Goal: Contribute content: Share content

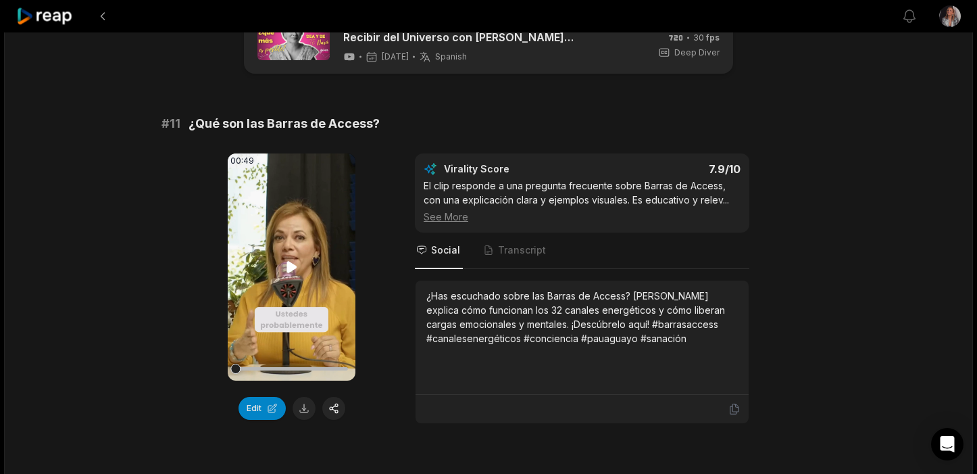
scroll to position [64, 0]
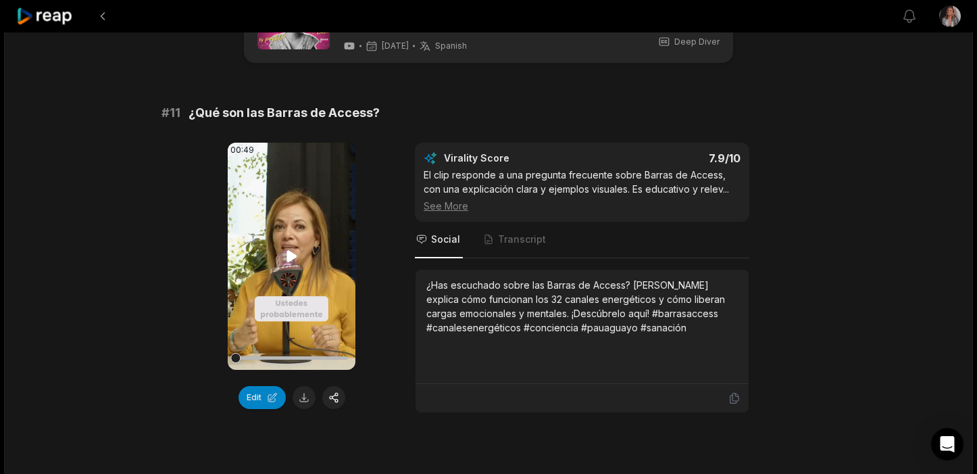
click at [291, 258] on icon at bounding box center [291, 255] width 10 height 11
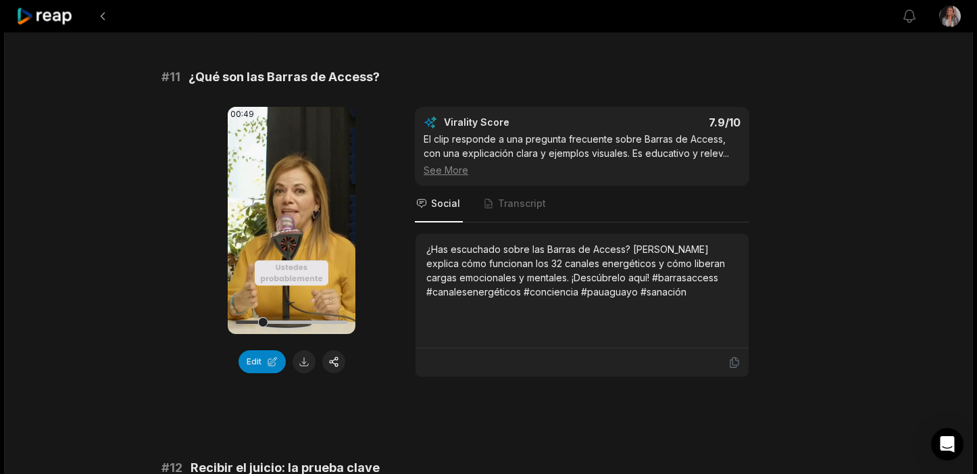
scroll to position [102, 0]
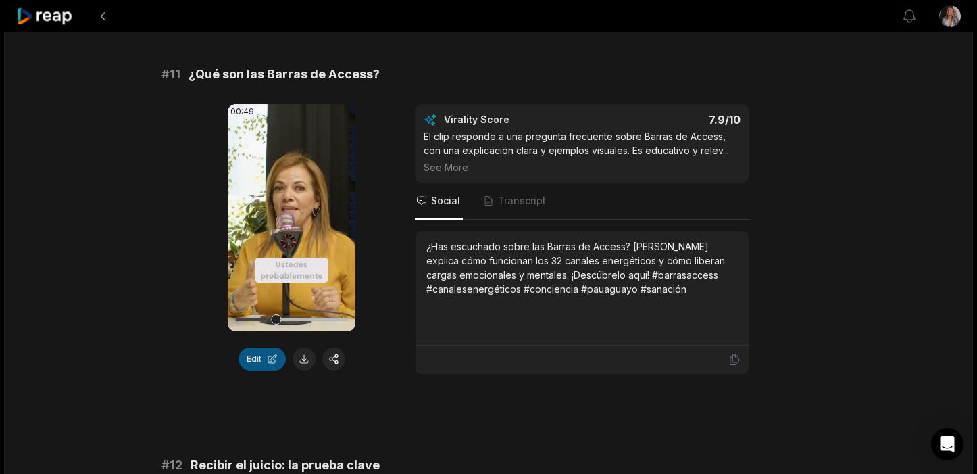
click at [259, 366] on button "Edit" at bounding box center [262, 358] width 47 height 23
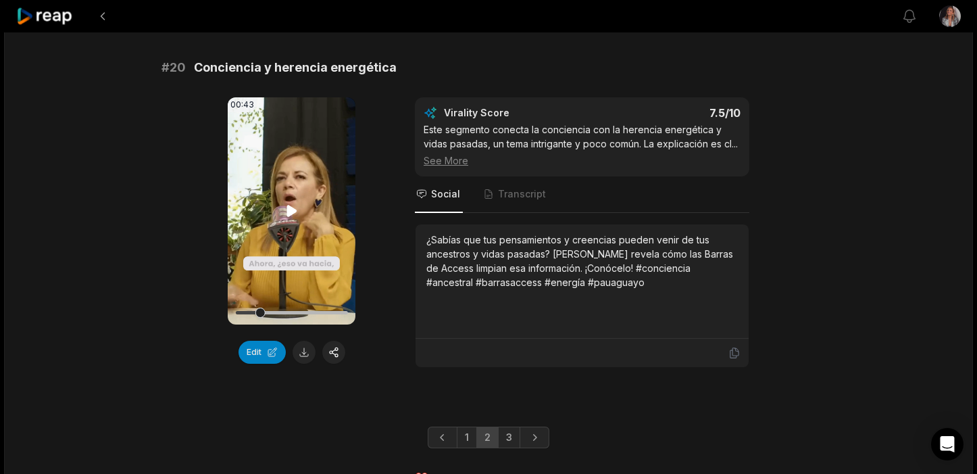
click at [293, 205] on icon at bounding box center [291, 210] width 10 height 11
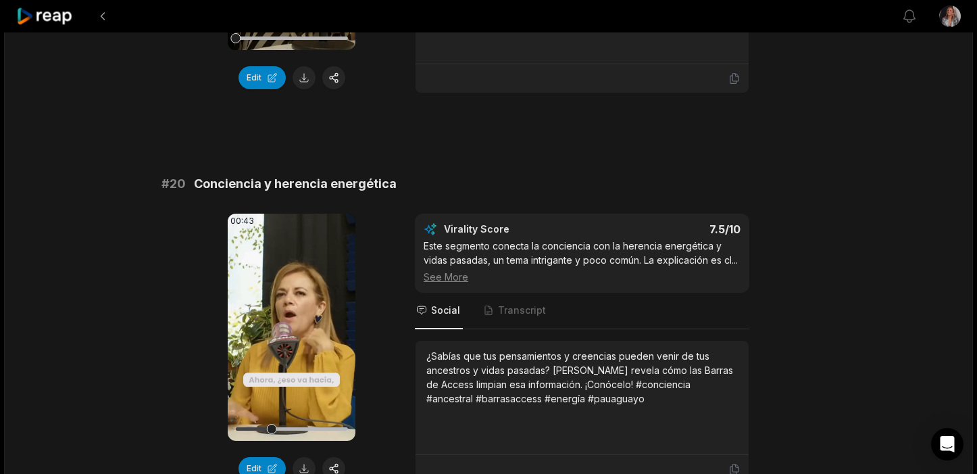
scroll to position [3553, 0]
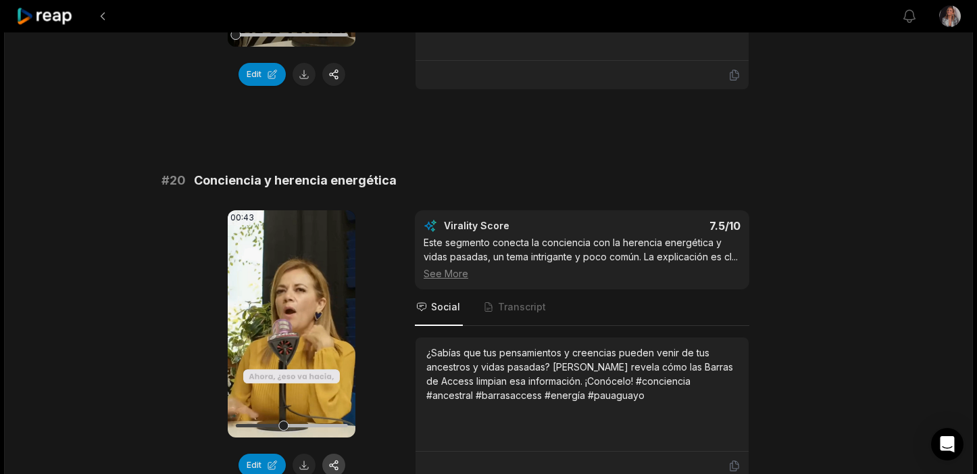
click at [333, 453] on button "button" at bounding box center [333, 464] width 23 height 23
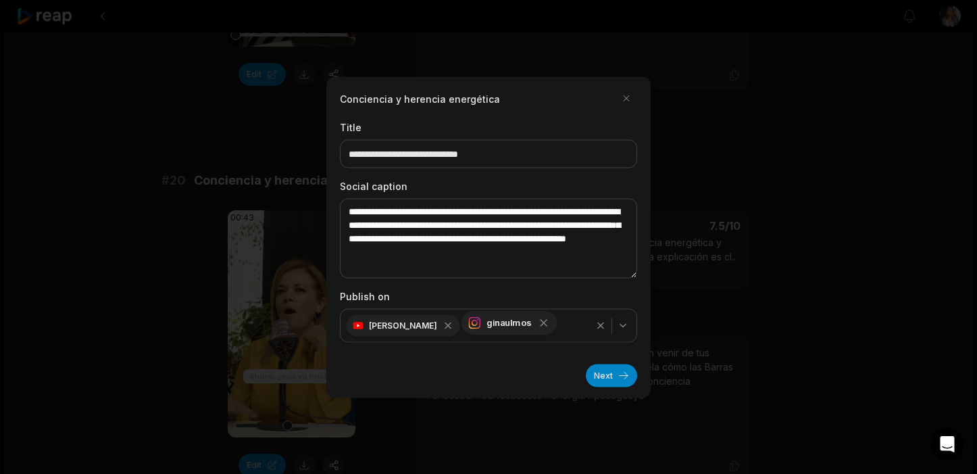
click at [538, 324] on icon "button" at bounding box center [544, 322] width 12 height 12
click at [609, 376] on button "Next" at bounding box center [611, 375] width 51 height 23
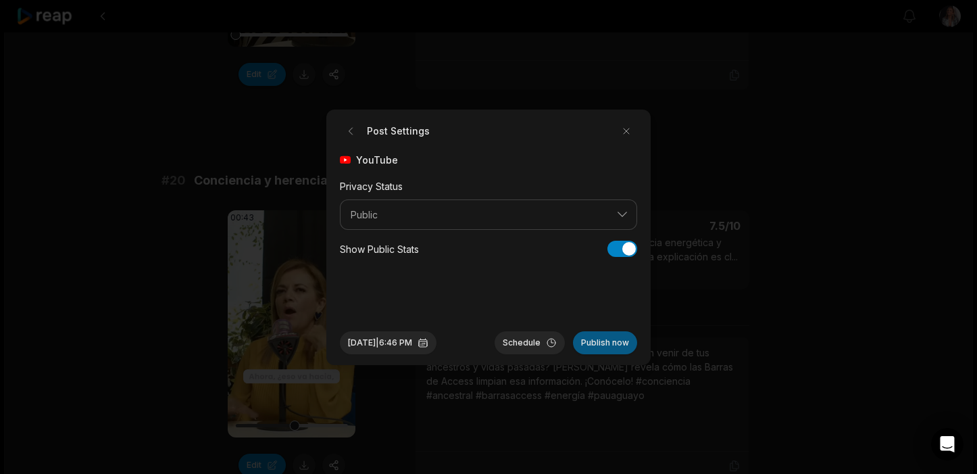
click at [615, 342] on button "Publish now" at bounding box center [605, 342] width 64 height 23
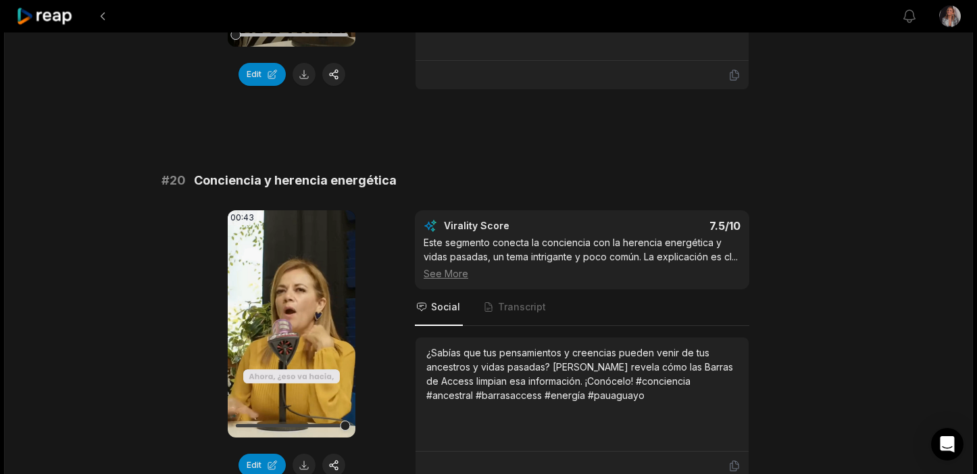
scroll to position [3666, 0]
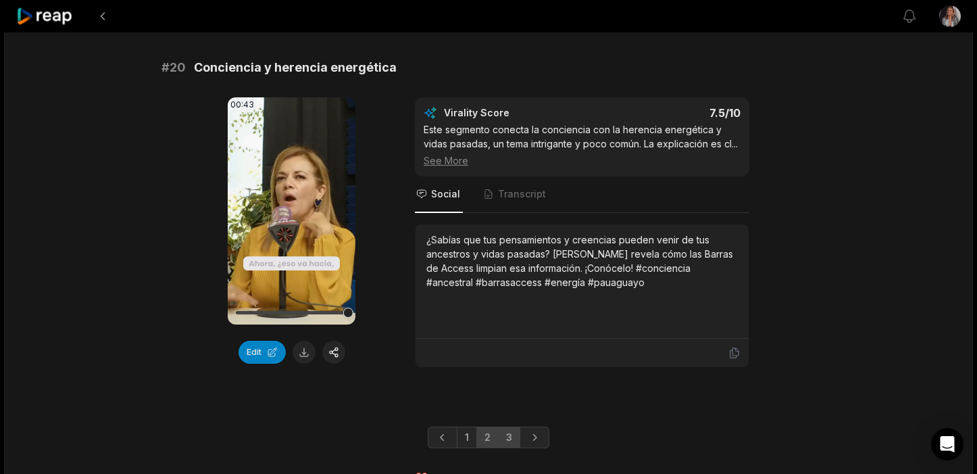
click at [507, 426] on link "3" at bounding box center [509, 437] width 22 height 22
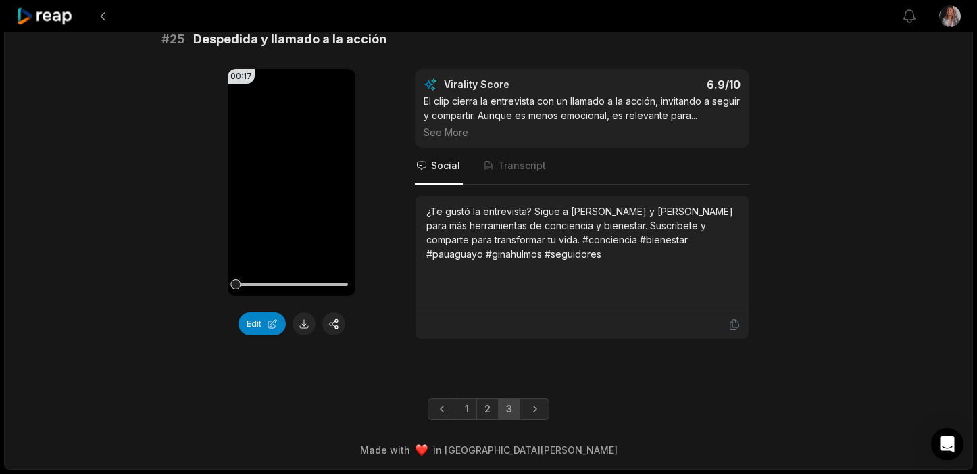
scroll to position [1699, 0]
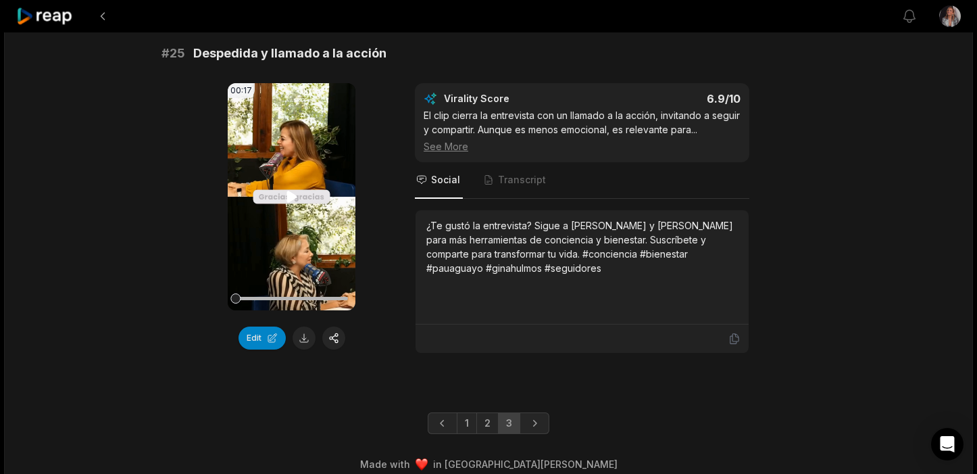
click at [293, 189] on icon at bounding box center [292, 197] width 16 height 16
click at [487, 412] on link "2" at bounding box center [487, 423] width 22 height 22
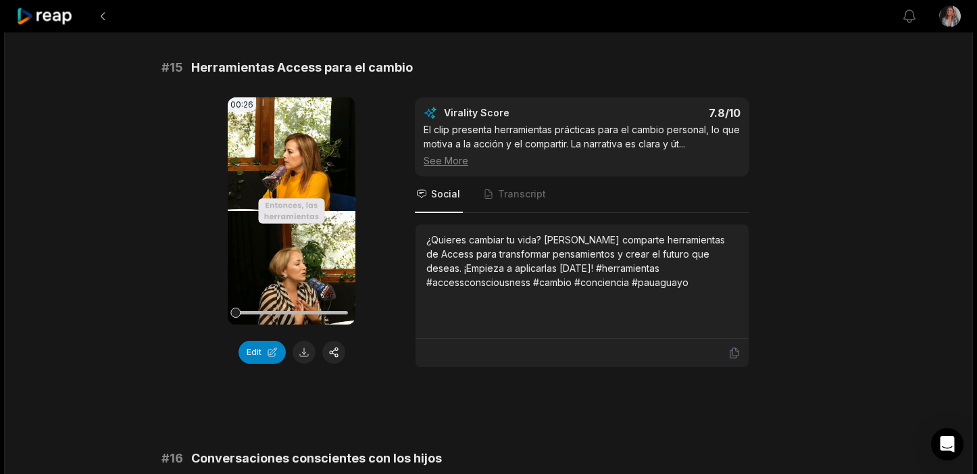
click at [53, 22] on icon at bounding box center [44, 16] width 57 height 18
